Goal: Task Accomplishment & Management: Complete application form

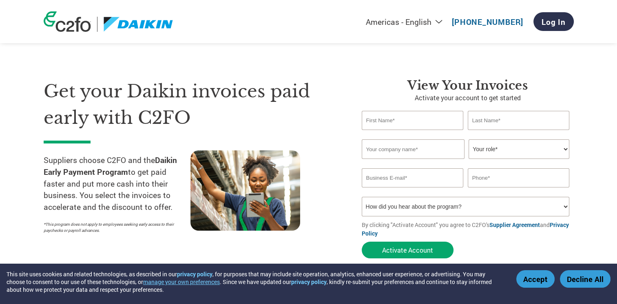
click at [489, 146] on select "Your role* CFO Controller Credit Manager Finance Director Treasurer CEO Preside…" at bounding box center [519, 149] width 101 height 20
click at [429, 182] on input "email" at bounding box center [413, 177] width 102 height 19
click at [580, 203] on section "Get your Daikin invoices paid early with C2FO Suppliers choose C2FO and the Dai…" at bounding box center [308, 161] width 617 height 256
click at [447, 208] on select "How did you hear about the program? Received a letter Email Social Media Online…" at bounding box center [466, 207] width 208 height 20
click at [381, 123] on input "text" at bounding box center [413, 120] width 102 height 19
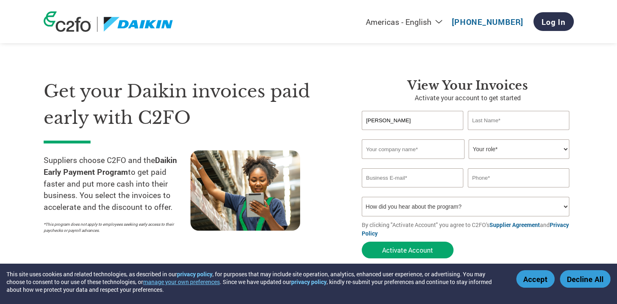
type input "[PERSON_NAME]"
click at [480, 122] on input "text" at bounding box center [519, 120] width 102 height 19
type input "[PERSON_NAME]"
click at [403, 156] on input "text" at bounding box center [413, 149] width 103 height 20
type input "Ethics Express Pvt Ltd"
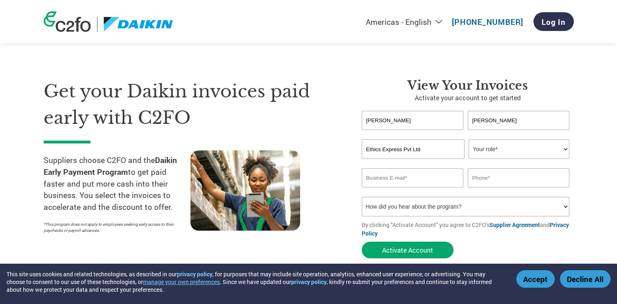
click at [490, 151] on select "Your role* CFO Controller Credit Manager Finance Director Treasurer CEO Preside…" at bounding box center [519, 149] width 101 height 20
select select "ACCOUNTS_RECEIVABLE"
click at [469, 139] on select "Your role* CFO Controller Credit Manager Finance Director Treasurer CEO Preside…" at bounding box center [519, 149] width 101 height 20
click at [382, 183] on input "email" at bounding box center [413, 177] width 102 height 19
type input "[EMAIL_ADDRESS][DOMAIN_NAME]"
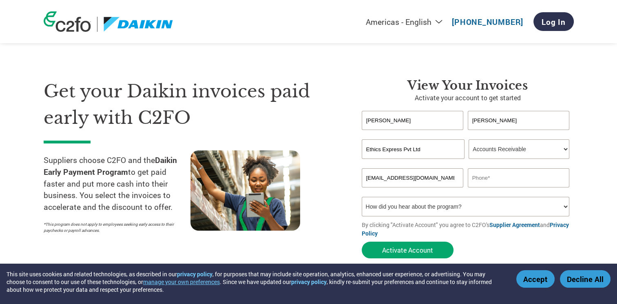
click at [486, 180] on input "text" at bounding box center [519, 177] width 102 height 19
type input "7486040395"
click at [482, 210] on select "How did you hear about the program? Received a letter Email Social Media Online…" at bounding box center [466, 207] width 208 height 20
select select "Email"
click at [362, 197] on select "How did you hear about the program? Received a letter Email Social Media Online…" at bounding box center [466, 207] width 208 height 20
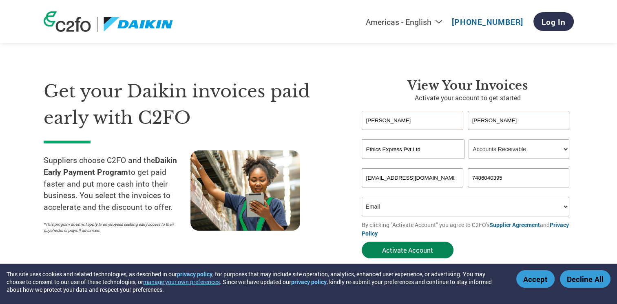
click at [423, 248] on button "Activate Account" at bounding box center [408, 250] width 92 height 17
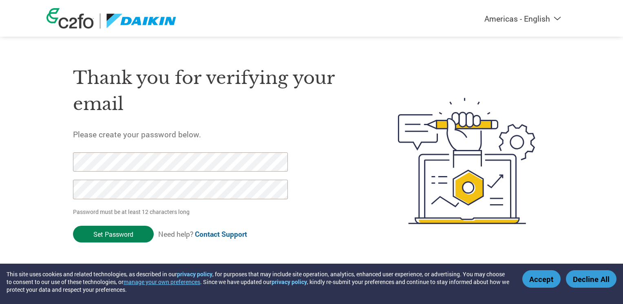
click at [116, 235] on input "Set Password" at bounding box center [113, 234] width 81 height 17
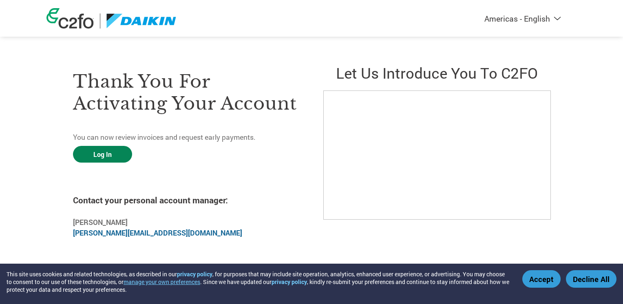
click at [108, 155] on link "Log In" at bounding box center [102, 154] width 59 height 17
